Goal: Information Seeking & Learning: Learn about a topic

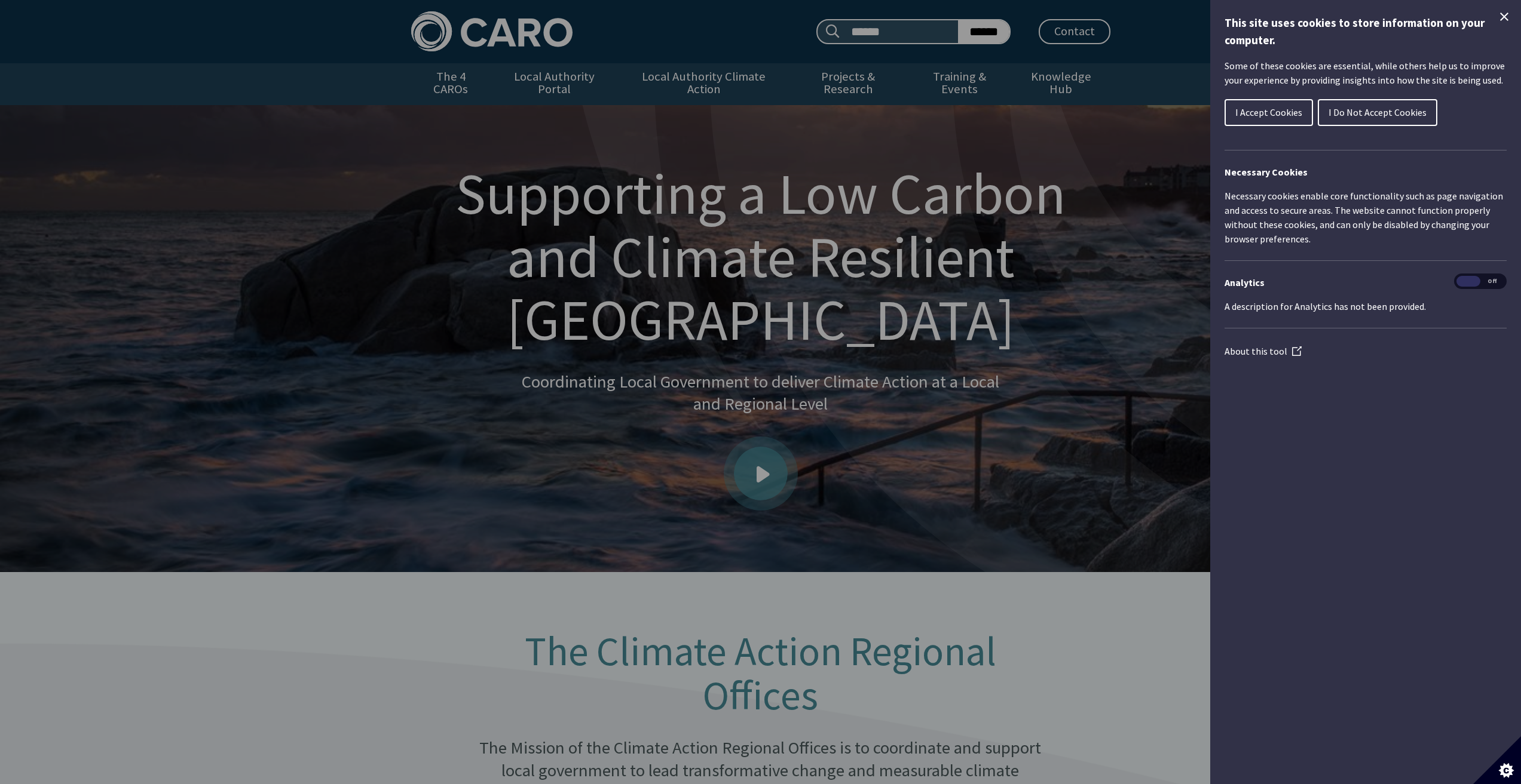
click at [1282, 104] on button "I Accept Cookies" at bounding box center [1268, 112] width 88 height 27
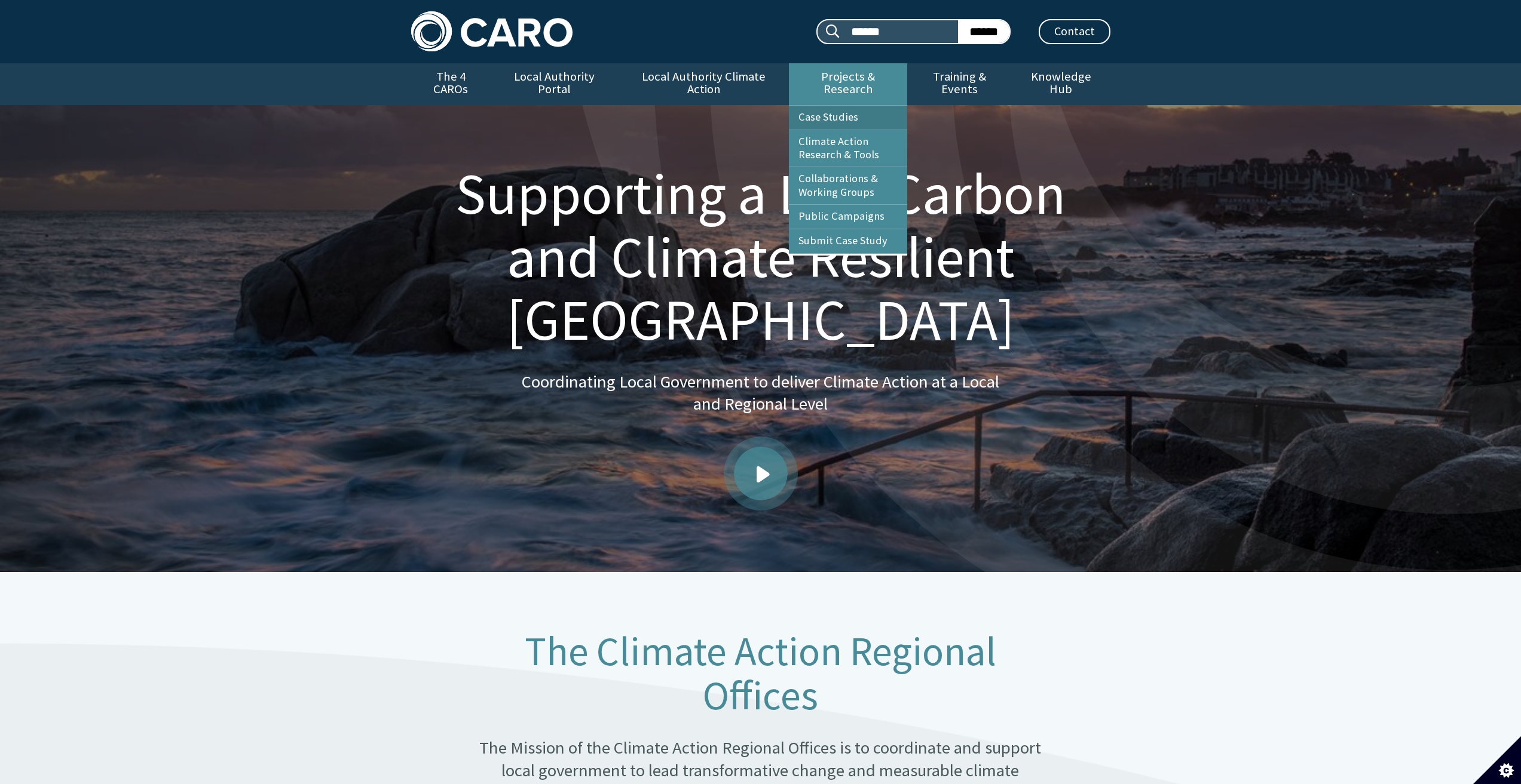
click at [856, 105] on link "Case Studies" at bounding box center [848, 117] width 118 height 24
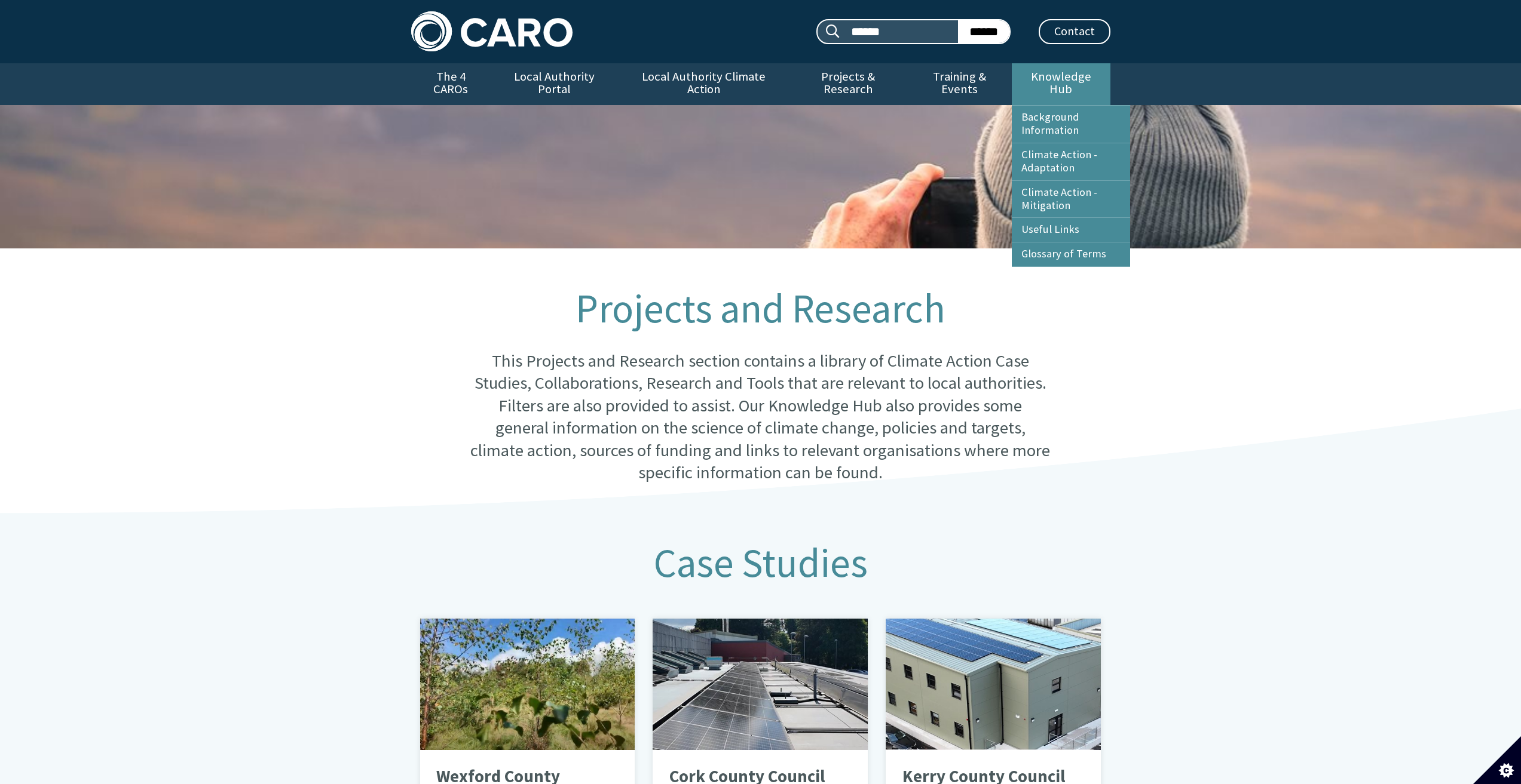
click at [1028, 77] on link "Knowledge Hub" at bounding box center [1060, 85] width 98 height 42
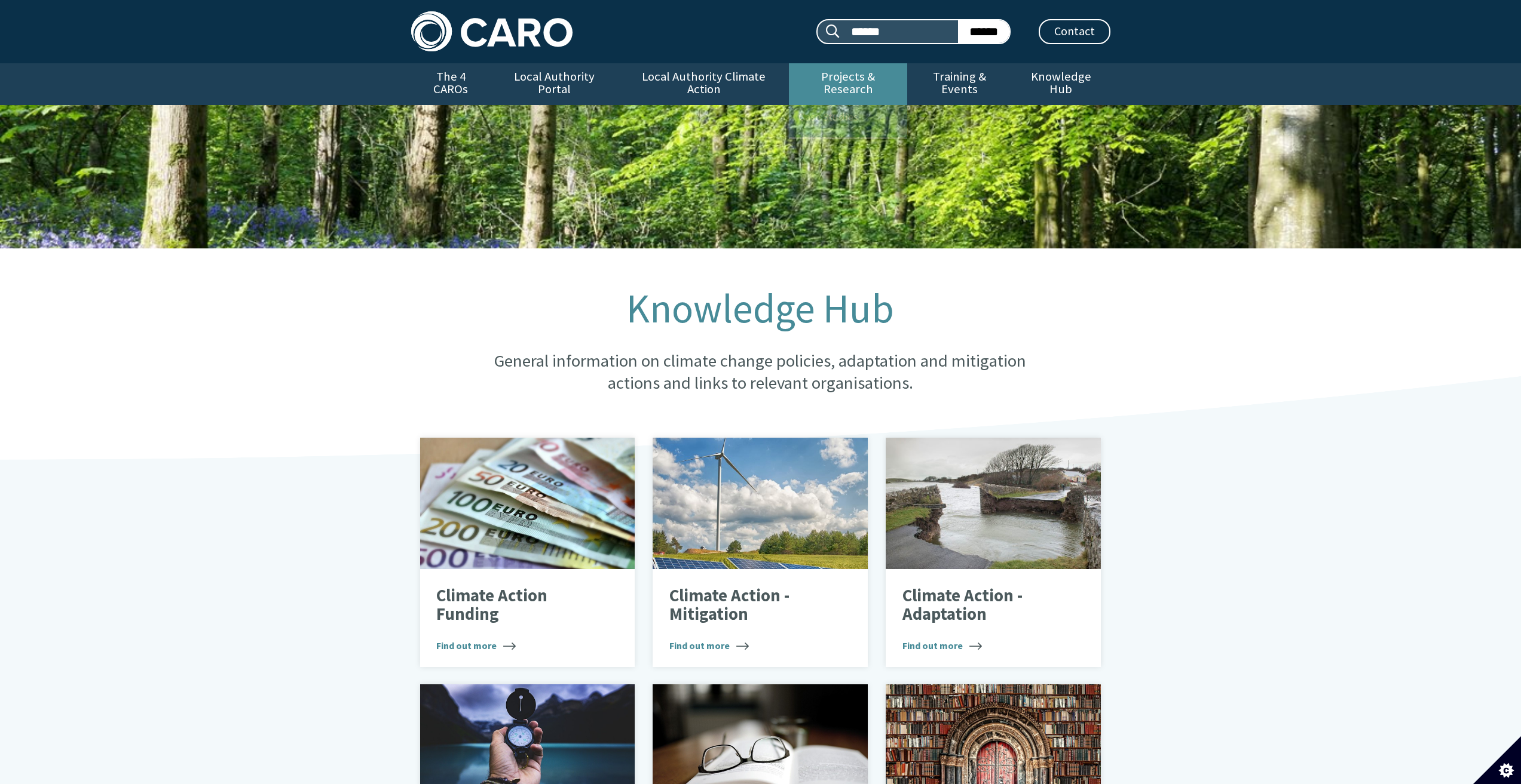
click at [832, 85] on link "Projects & Research" at bounding box center [848, 85] width 118 height 42
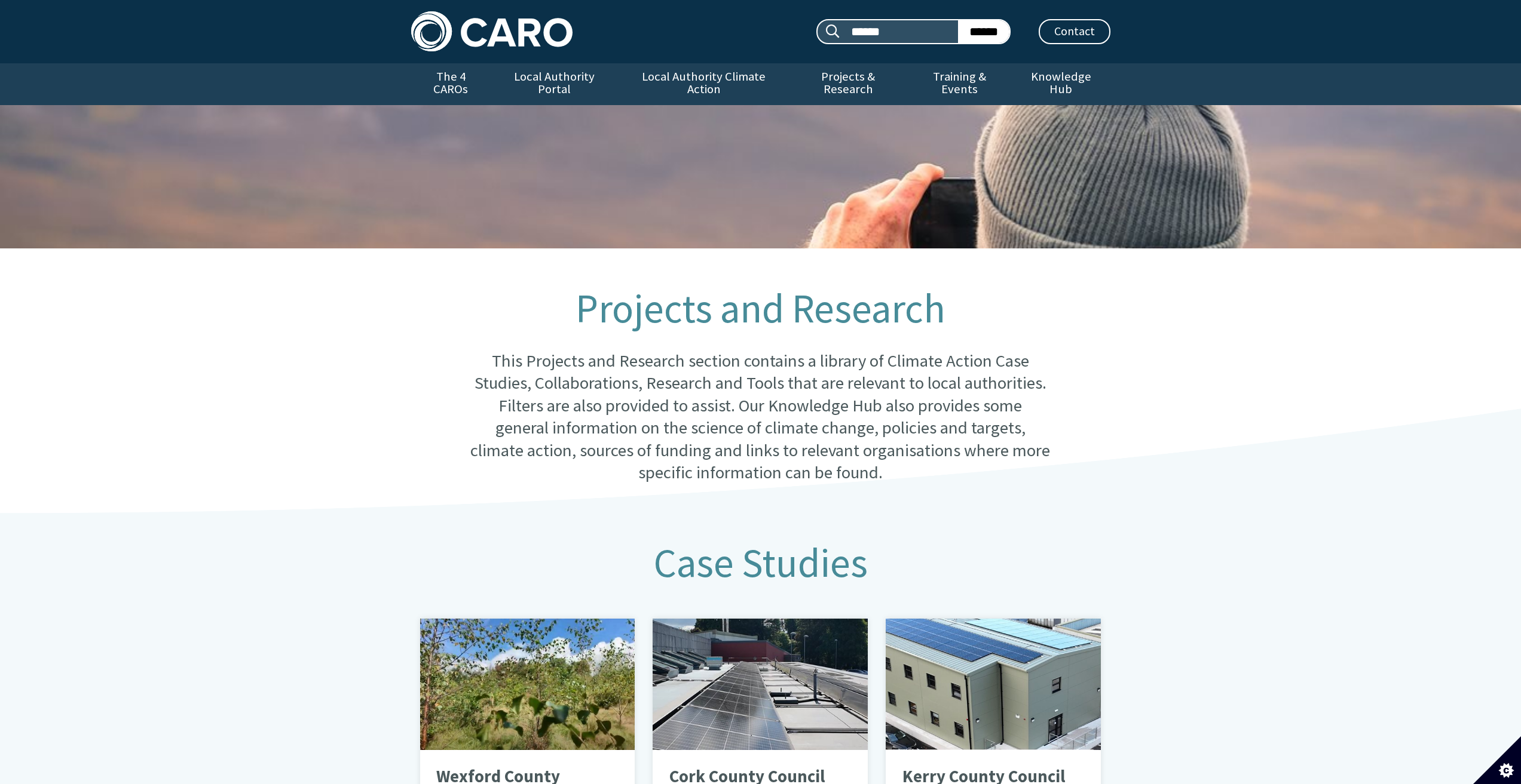
click at [832, 85] on link "Projects & Research" at bounding box center [848, 85] width 118 height 42
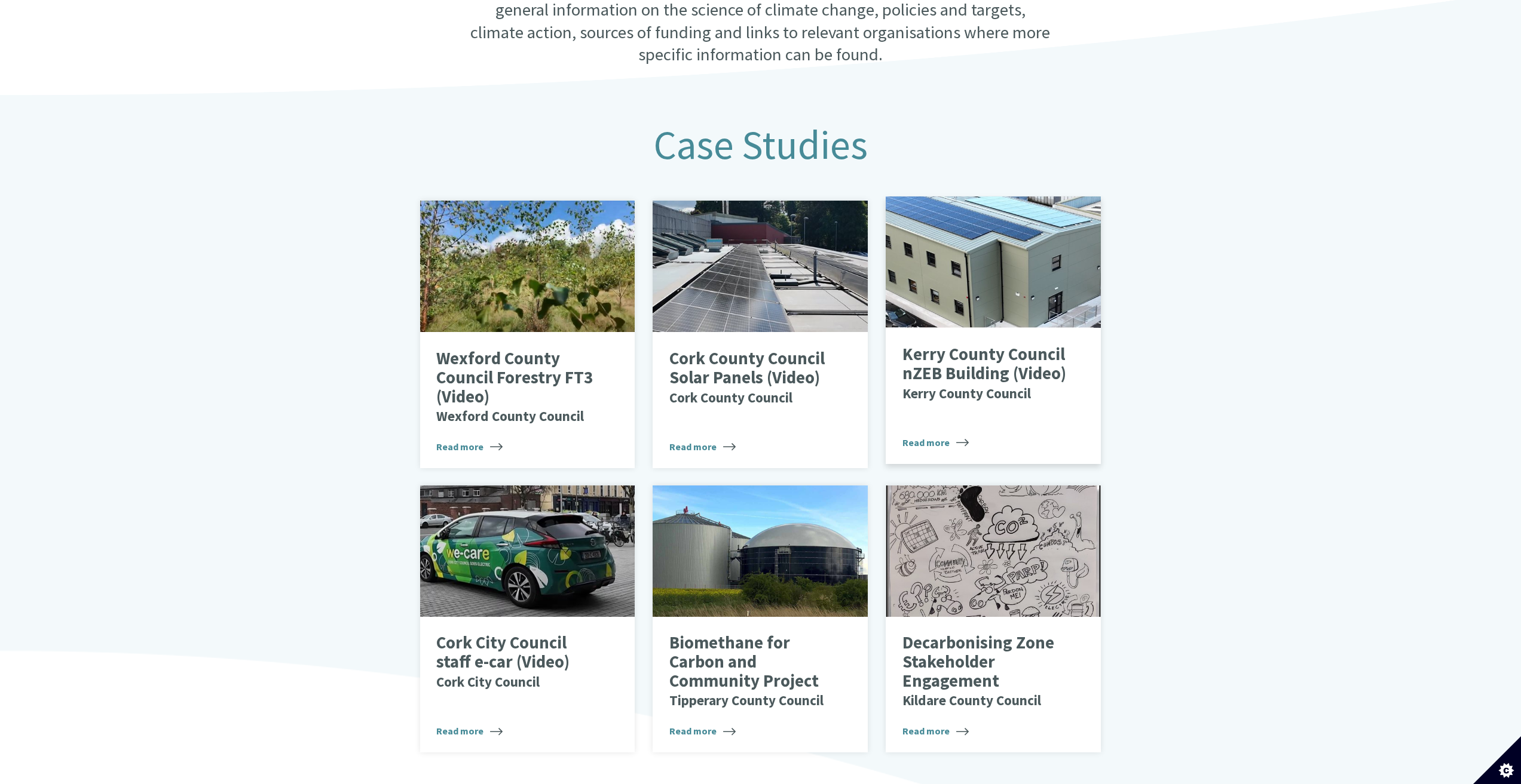
scroll to position [896, 0]
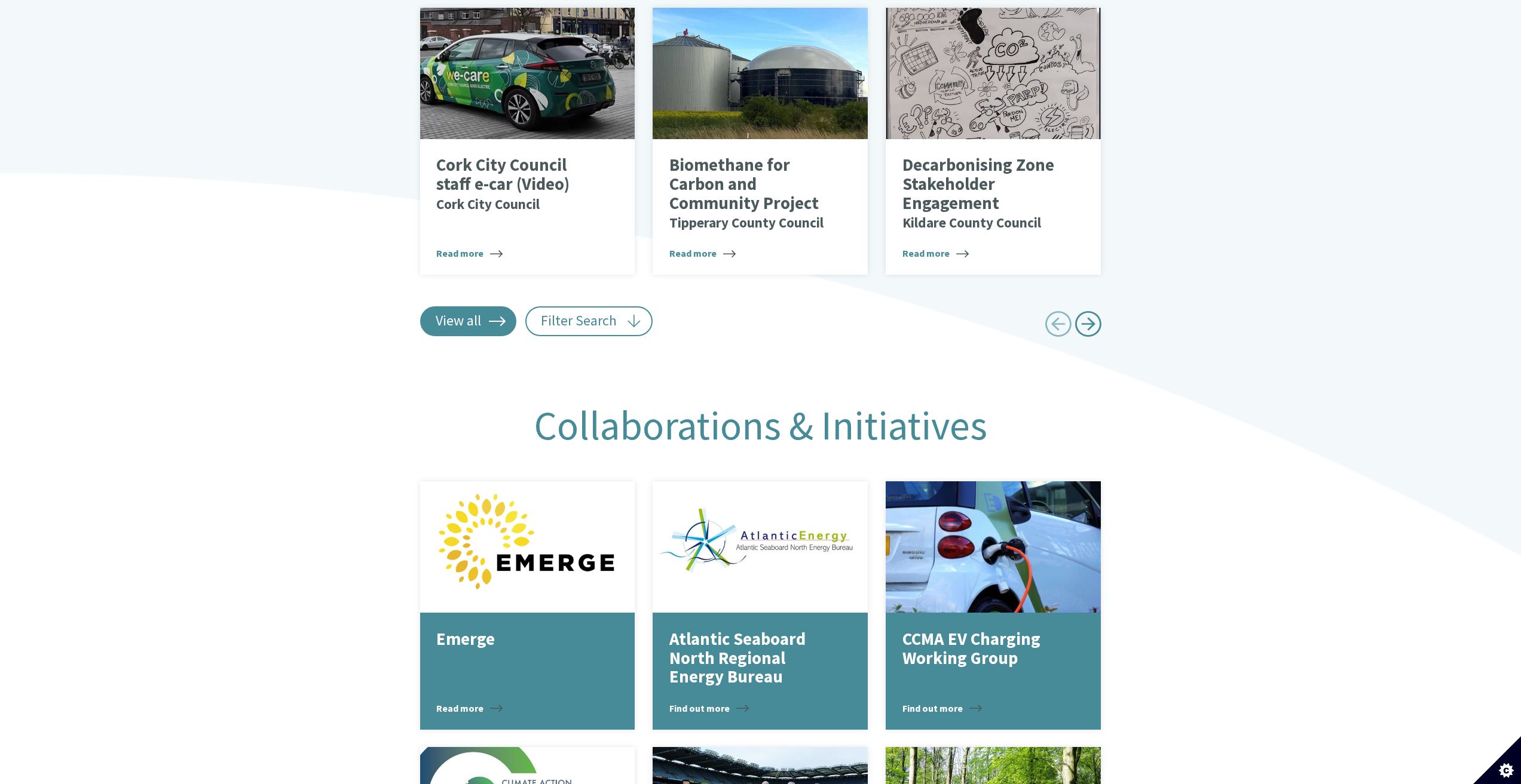
click at [475, 311] on link "View all" at bounding box center [469, 320] width 97 height 29
type input "******"
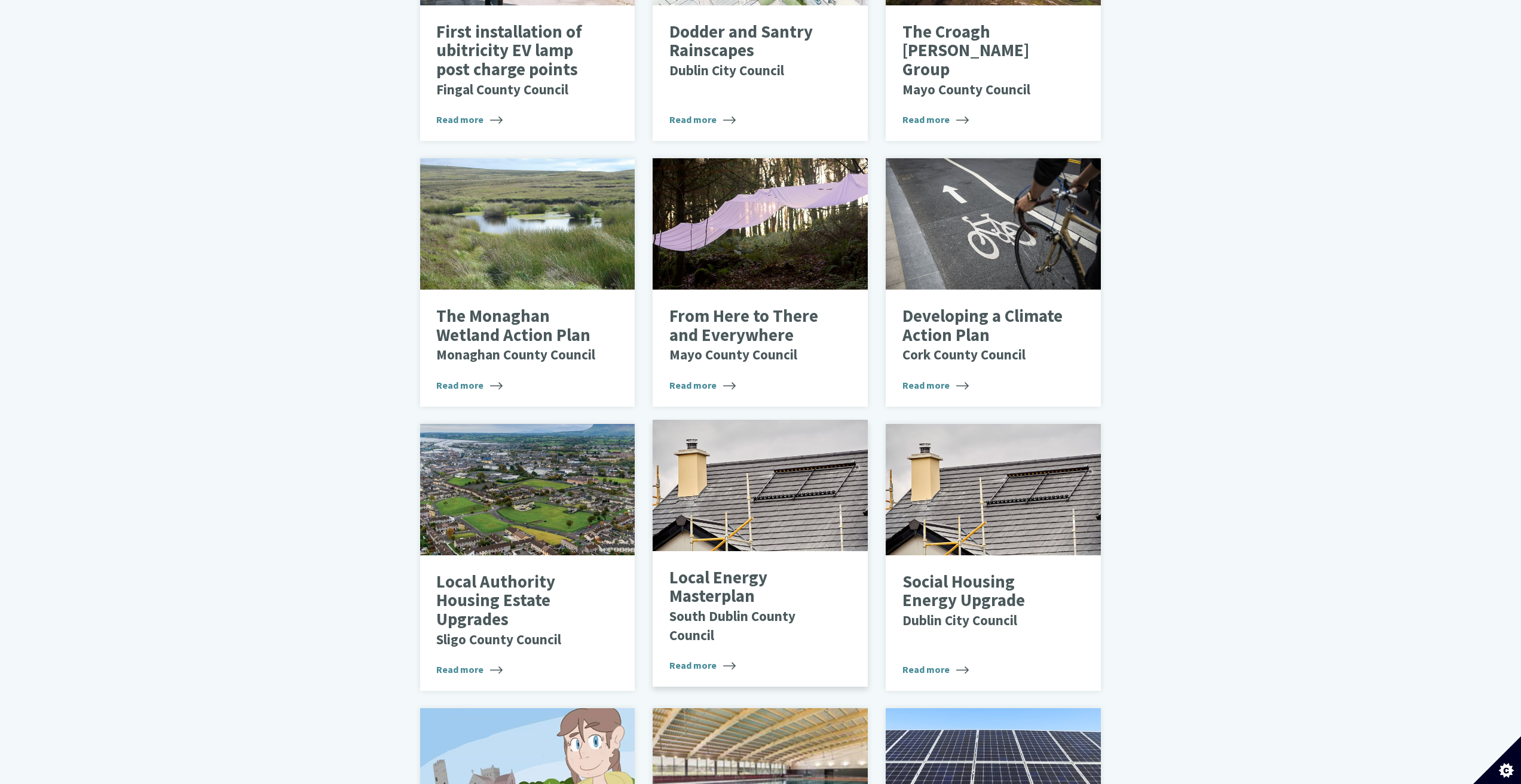
scroll to position [2987, 0]
